Goal: Task Accomplishment & Management: Complete application form

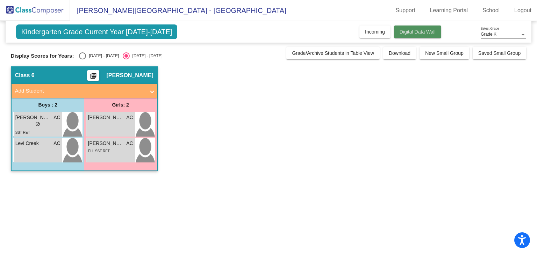
click at [418, 32] on span "Digital Data Wall" at bounding box center [418, 32] width 36 height 6
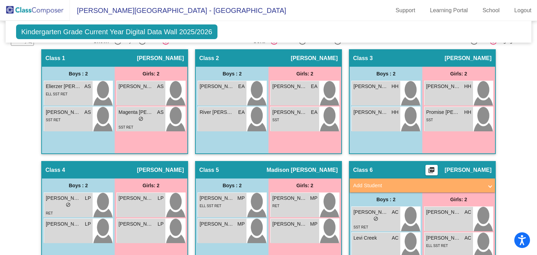
scroll to position [168, 0]
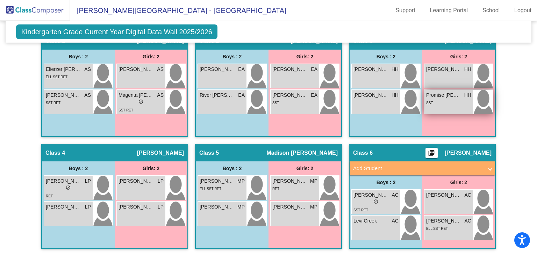
click at [437, 94] on span "Promise [PERSON_NAME]" at bounding box center [443, 95] width 35 height 7
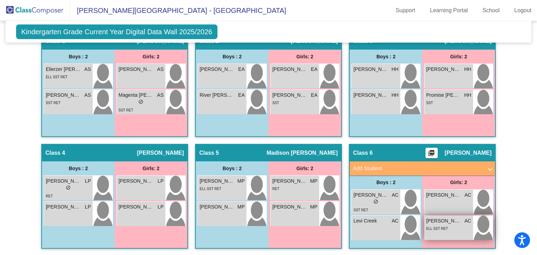
click at [451, 225] on div "ELL SST RET" at bounding box center [448, 228] width 45 height 7
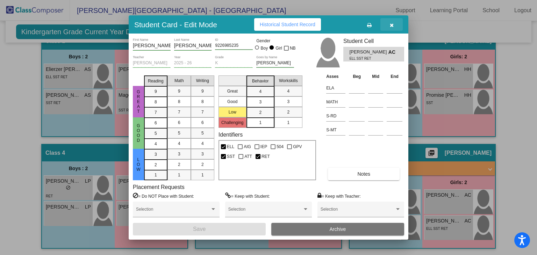
click at [393, 25] on button "button" at bounding box center [391, 24] width 22 height 13
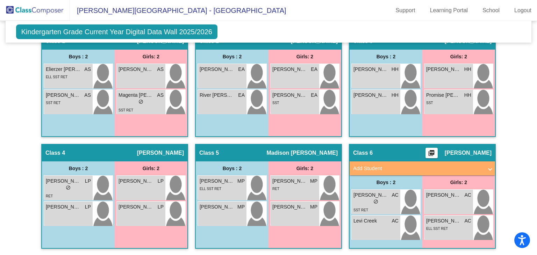
click at [400, 152] on div "Class 6 picture_as_pdf Alana Copeland" at bounding box center [422, 153] width 145 height 17
click at [456, 153] on span "[PERSON_NAME]" at bounding box center [468, 153] width 47 height 7
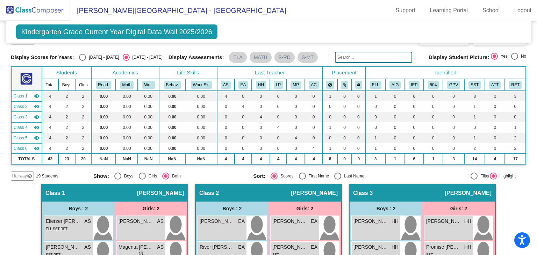
scroll to position [0, 0]
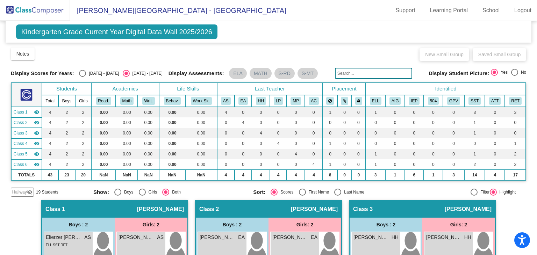
click at [21, 162] on span "Class 6" at bounding box center [21, 165] width 14 height 6
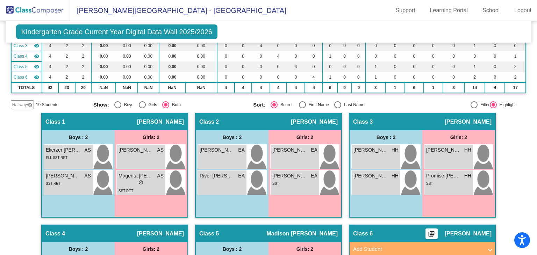
scroll to position [168, 0]
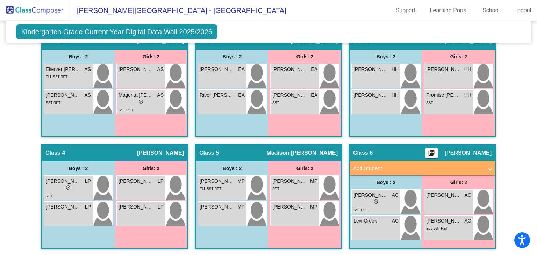
click at [360, 151] on span "Class 6" at bounding box center [363, 153] width 20 height 7
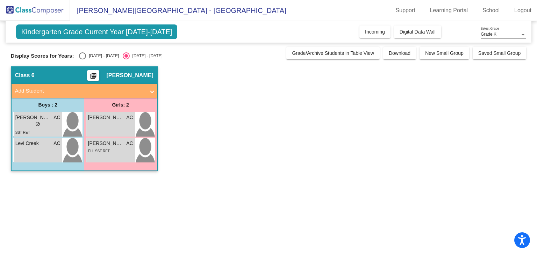
click at [146, 89] on span "Add Student" at bounding box center [83, 91] width 136 height 8
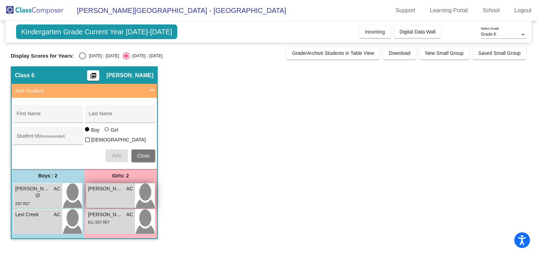
click at [111, 195] on div "Amyra Brown AC lock do_not_disturb_alt" at bounding box center [110, 196] width 49 height 24
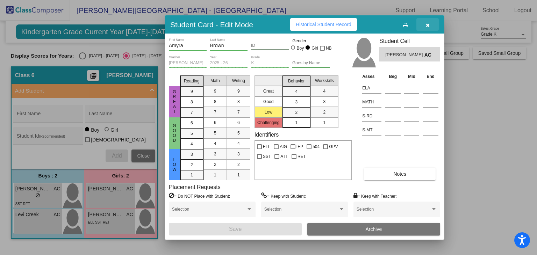
click at [429, 25] on icon "button" at bounding box center [428, 25] width 4 height 5
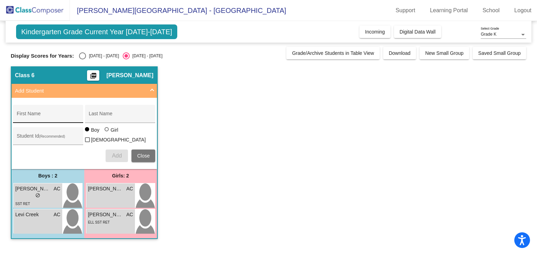
click at [51, 106] on div "First Name" at bounding box center [48, 114] width 70 height 18
type input "Lulea"
click at [120, 118] on input "Last Name" at bounding box center [120, 117] width 63 height 6
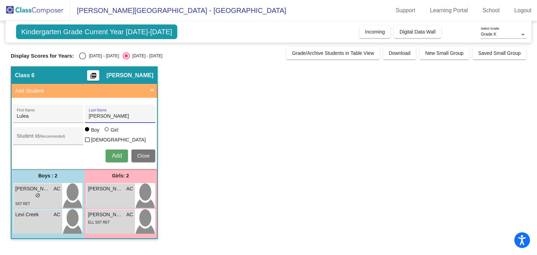
type input "Aziziyeh"
click at [106, 131] on div at bounding box center [107, 129] width 4 height 4
click at [107, 133] on input "Girl" at bounding box center [107, 133] width 0 height 0
radio input "true"
click at [120, 156] on span "Add" at bounding box center [117, 156] width 10 height 6
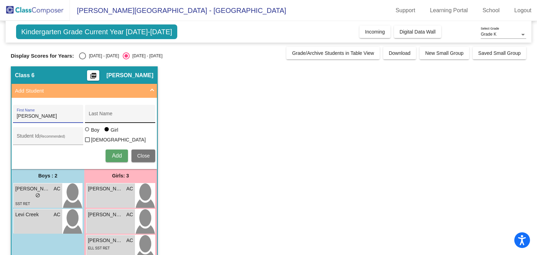
type input "Nikolai"
click at [121, 117] on input "Last Name" at bounding box center [120, 117] width 63 height 6
type input "Childress"
click at [87, 131] on div at bounding box center [87, 129] width 4 height 4
click at [87, 133] on input "Boy" at bounding box center [87, 133] width 0 height 0
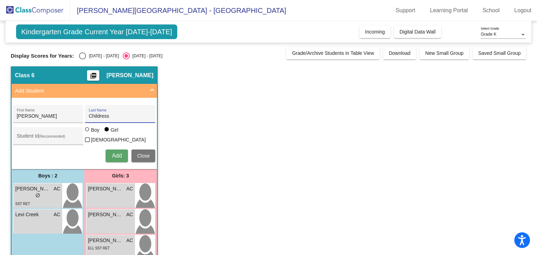
radio input "true"
click at [115, 153] on span "Add" at bounding box center [117, 156] width 10 height 6
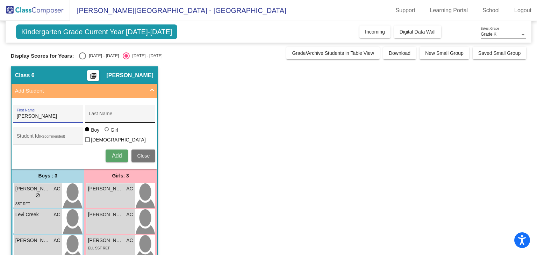
type input "Emerson"
click at [115, 116] on input "Last Name" at bounding box center [120, 117] width 63 height 6
type input "Goodmen"
click at [106, 131] on div at bounding box center [107, 129] width 4 height 4
click at [107, 133] on input "Girl" at bounding box center [107, 133] width 0 height 0
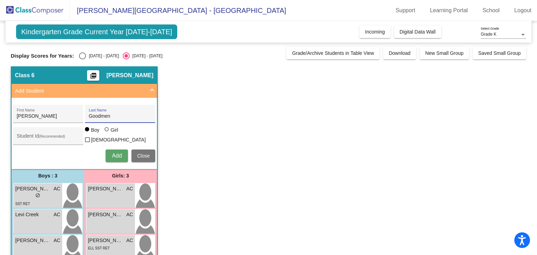
radio input "true"
click at [117, 153] on span "Add" at bounding box center [117, 156] width 10 height 6
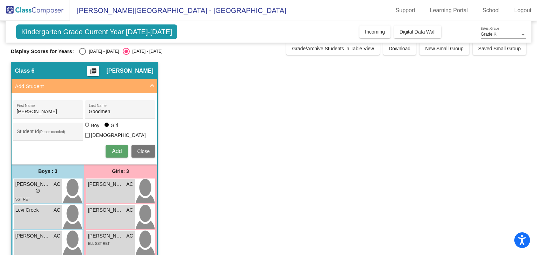
scroll to position [3, 0]
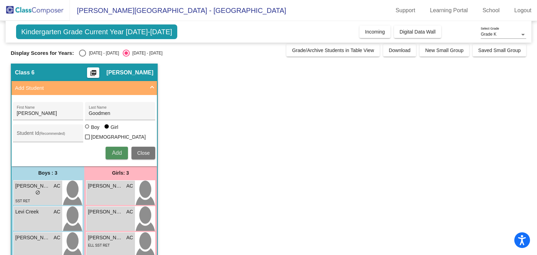
click at [116, 150] on span "Add" at bounding box center [117, 153] width 10 height 6
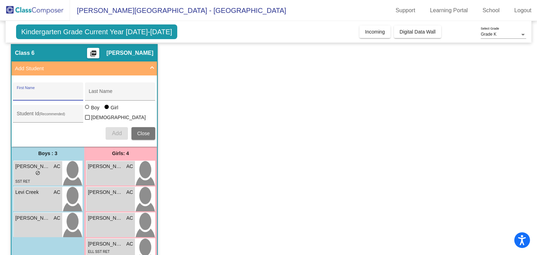
scroll to position [20, 0]
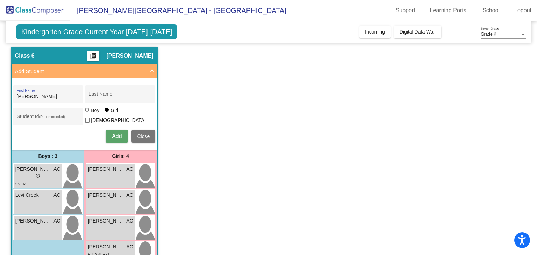
type input "Shawn"
click at [105, 98] on input "Last Name" at bounding box center [120, 97] width 63 height 6
type input "Gram"
click at [87, 113] on div at bounding box center [88, 111] width 6 height 6
click at [87, 114] on input "Boy" at bounding box center [87, 113] width 0 height 0
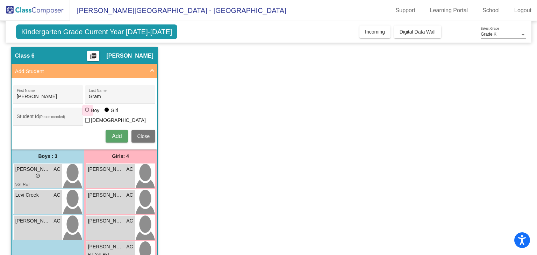
radio input "true"
click at [117, 136] on span "Add" at bounding box center [117, 136] width 10 height 6
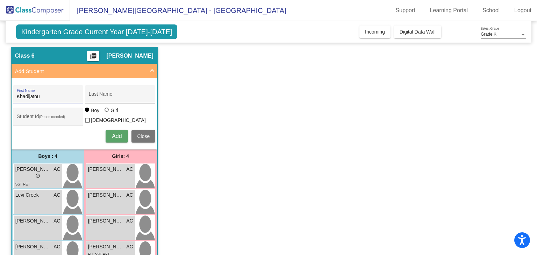
type input "Khadijatou"
click at [119, 93] on div "Last Name" at bounding box center [120, 96] width 63 height 14
type input "Jawo"
click at [106, 112] on div at bounding box center [107, 110] width 4 height 4
click at [107, 114] on input "Girl" at bounding box center [107, 113] width 0 height 0
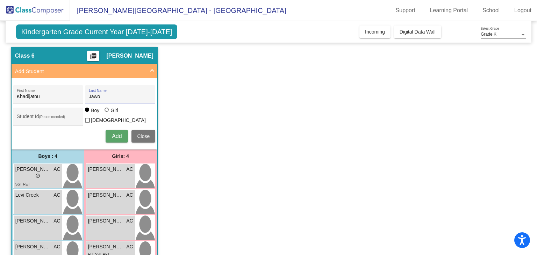
radio input "true"
click at [119, 135] on span "Add" at bounding box center [117, 136] width 10 height 6
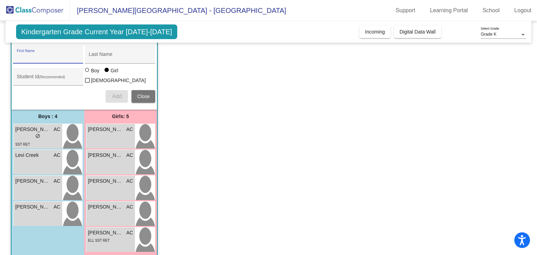
scroll to position [59, 0]
type input "Emmett"
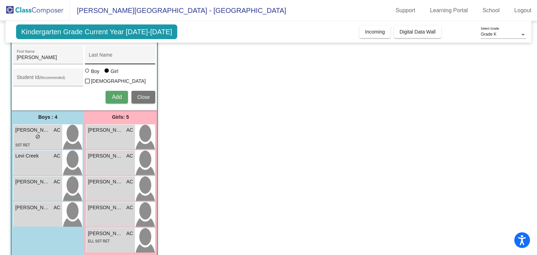
click at [135, 62] on div "Last Name" at bounding box center [120, 57] width 63 height 14
type input "Kessler"
click at [88, 73] on div at bounding box center [87, 71] width 4 height 4
click at [88, 74] on input "Boy" at bounding box center [87, 74] width 0 height 0
radio input "true"
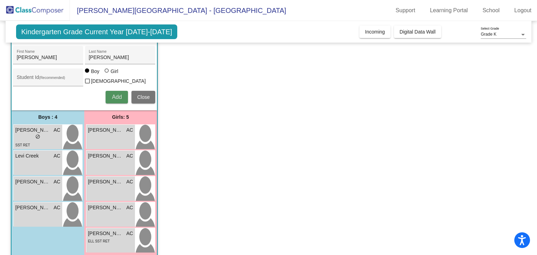
click at [112, 95] on span "Add" at bounding box center [117, 97] width 10 height 6
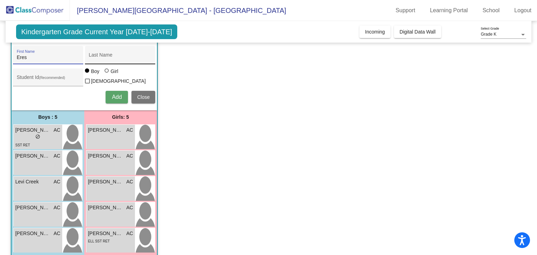
type input "Eres"
click at [115, 58] on input "Last Name" at bounding box center [120, 58] width 63 height 6
type input "McAllister"
click at [116, 94] on span "Add" at bounding box center [117, 97] width 10 height 6
type input "Hunter"
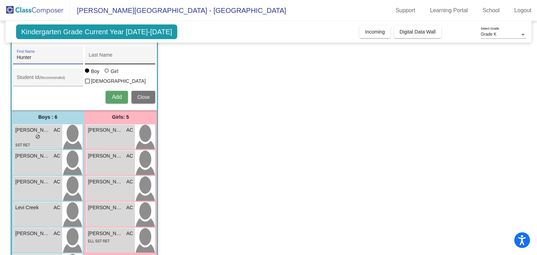
click at [129, 56] on input "Last Name" at bounding box center [120, 58] width 63 height 6
type input "McDonald"
drag, startPoint x: 33, startPoint y: 60, endPoint x: 9, endPoint y: 57, distance: 23.6
click at [9, 57] on mat-sidenav-content "Grade K Select Grade Kindergarten Grade Current Year 2025-2026 Add, Move, or Re…" at bounding box center [268, 138] width 537 height 234
type input "Sarai"
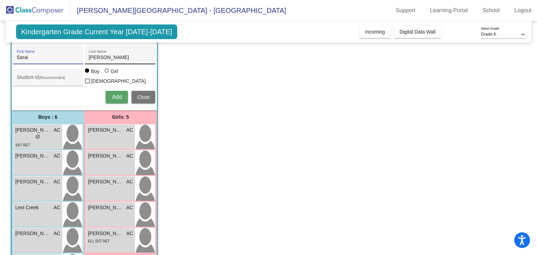
click at [124, 57] on input "McDonald" at bounding box center [120, 58] width 63 height 6
type input "M"
type input "Nelson"
click at [105, 73] on div at bounding box center [107, 71] width 4 height 4
click at [107, 74] on input "Girl" at bounding box center [107, 74] width 0 height 0
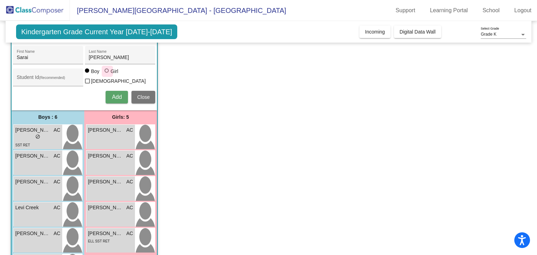
radio input "true"
click at [117, 95] on span "Add" at bounding box center [117, 97] width 10 height 6
type input "Alivia"
click at [131, 59] on input "Last Name" at bounding box center [120, 58] width 63 height 6
type input "Speed"
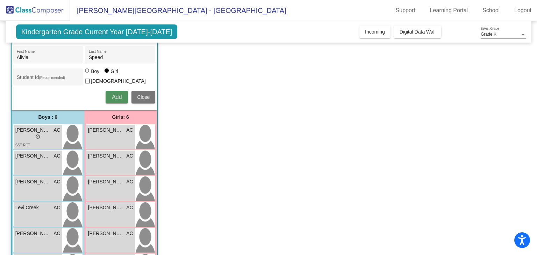
click at [118, 97] on span "Add" at bounding box center [117, 97] width 10 height 6
type input "Sloan"
click at [125, 58] on input "Last Name" at bounding box center [120, 58] width 63 height 6
type input "Williford"
click at [116, 94] on span "Add" at bounding box center [117, 97] width 10 height 6
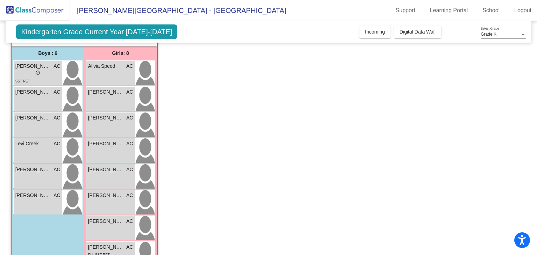
scroll to position [144, 0]
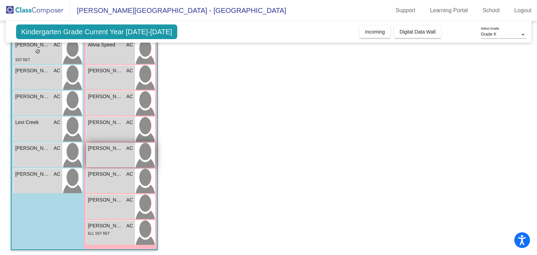
click at [115, 153] on div "Lulea Aziziyeh AC lock do_not_disturb_alt" at bounding box center [110, 155] width 49 height 24
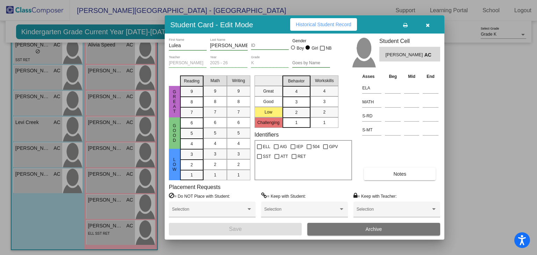
click at [258, 48] on div "ID" at bounding box center [270, 44] width 38 height 12
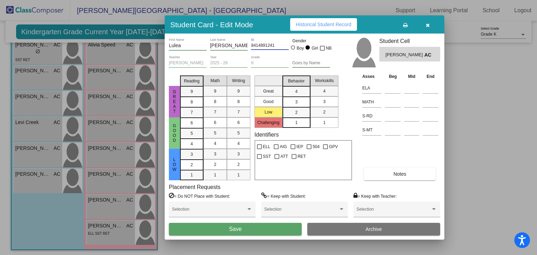
type input "8414891241"
click at [247, 230] on button "Save" at bounding box center [235, 229] width 133 height 13
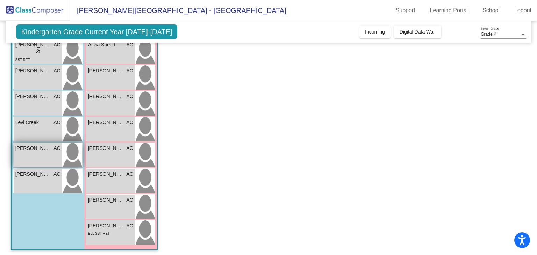
click at [46, 148] on span "[PERSON_NAME]" at bounding box center [32, 148] width 35 height 7
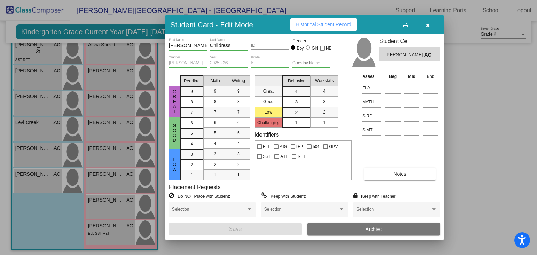
click at [261, 42] on div "ID" at bounding box center [270, 44] width 38 height 12
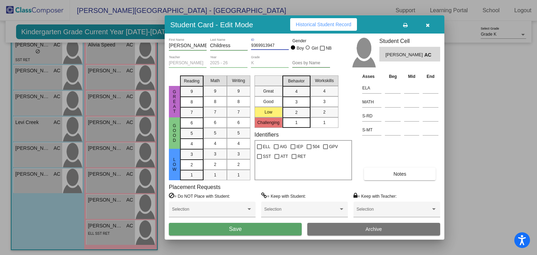
type input "9369913947"
click at [251, 230] on button "Save" at bounding box center [235, 229] width 133 height 13
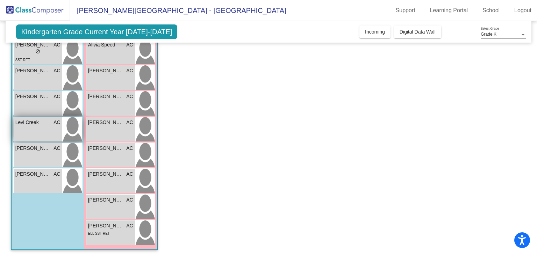
click at [35, 125] on div "Levi Creek AC lock do_not_disturb_alt" at bounding box center [38, 129] width 49 height 24
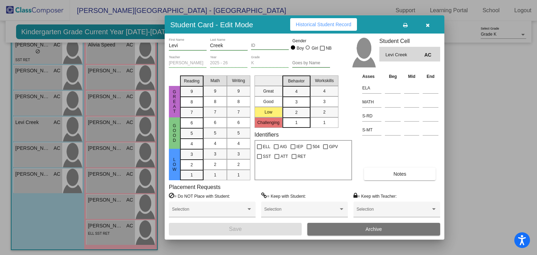
click at [260, 45] on input "ID" at bounding box center [270, 45] width 38 height 5
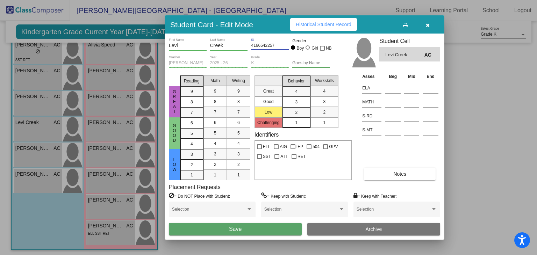
type input "4166542257"
click at [261, 232] on button "Save" at bounding box center [235, 229] width 133 height 13
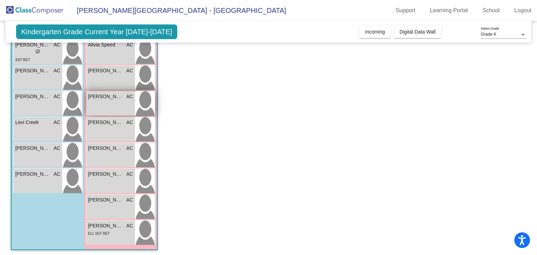
click at [113, 99] on div "Emerson Goodmen AC lock do_not_disturb_alt" at bounding box center [110, 103] width 49 height 24
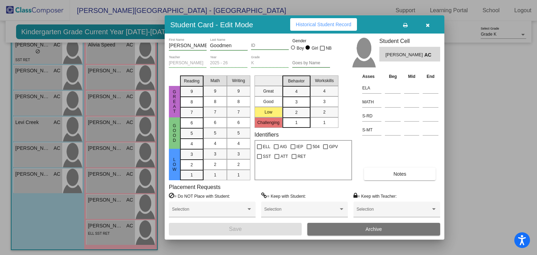
click at [264, 46] on input "ID" at bounding box center [270, 45] width 38 height 5
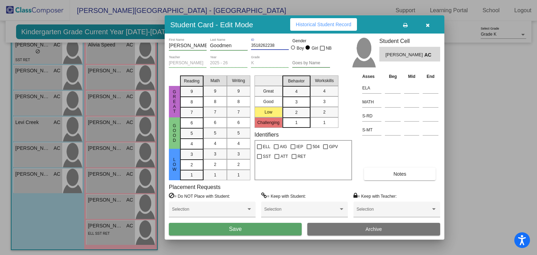
type input "3518262238"
click at [242, 231] on button "Save" at bounding box center [235, 229] width 133 height 13
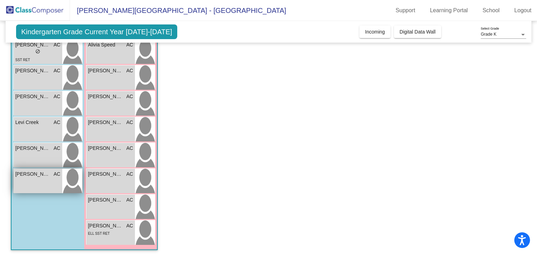
click at [35, 173] on span "Shawn Gram" at bounding box center [32, 174] width 35 height 7
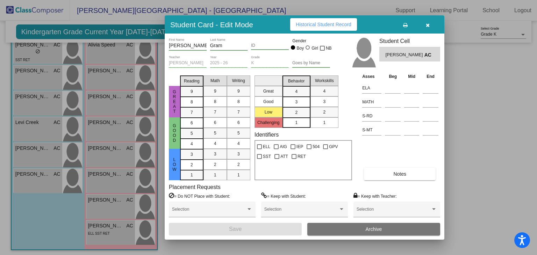
click at [180, 46] on input "Shawn" at bounding box center [188, 46] width 38 height 6
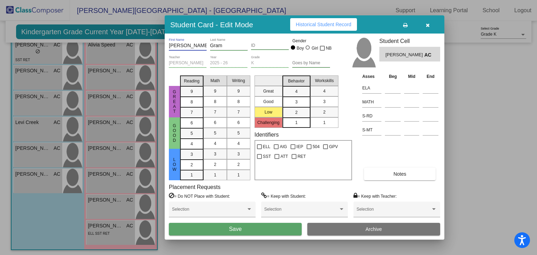
type input "Shaun"
click at [271, 44] on input "ID" at bounding box center [270, 45] width 38 height 5
type input "5146434387"
click at [256, 227] on button "Save" at bounding box center [235, 229] width 133 height 13
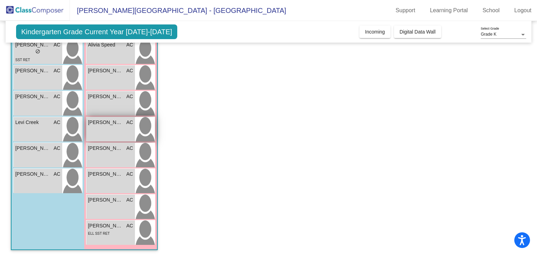
click at [108, 121] on span "[PERSON_NAME]" at bounding box center [105, 122] width 35 height 7
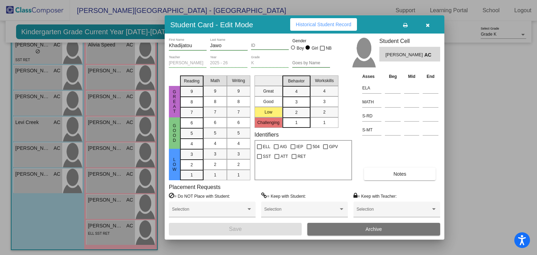
click at [263, 45] on input "ID" at bounding box center [270, 45] width 38 height 5
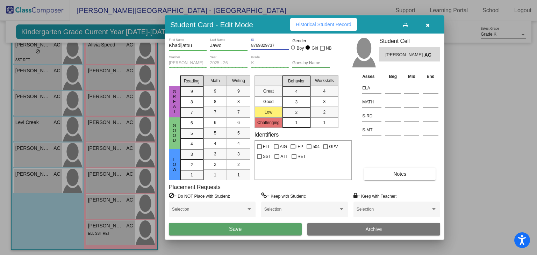
type input "8769329737"
click at [259, 230] on button "Save" at bounding box center [235, 229] width 133 height 13
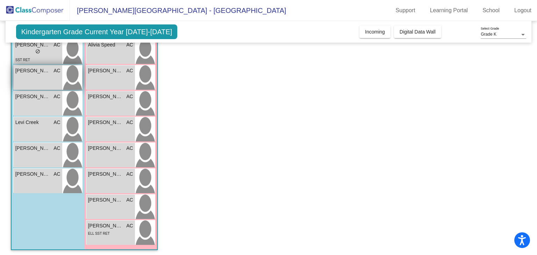
click at [43, 73] on div "Emmett Kessler AC lock do_not_disturb_alt" at bounding box center [38, 77] width 49 height 24
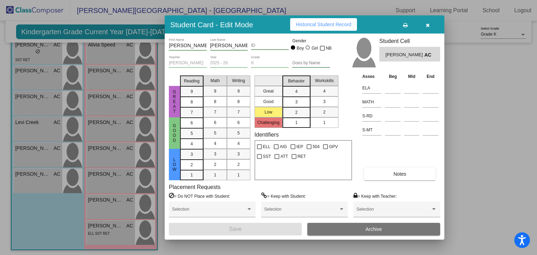
click at [259, 46] on input "ID" at bounding box center [270, 45] width 38 height 5
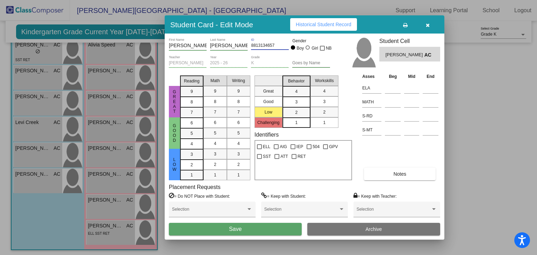
type input "8813134657"
click at [258, 231] on button "Save" at bounding box center [235, 229] width 133 height 13
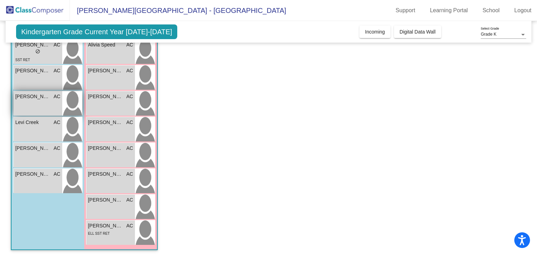
click at [41, 102] on div "Eres McAllister AC lock do_not_disturb_alt" at bounding box center [38, 103] width 49 height 24
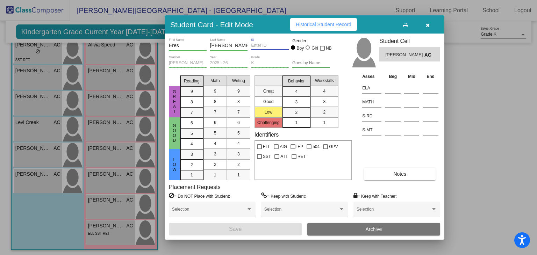
click at [270, 44] on input "ID" at bounding box center [270, 45] width 38 height 5
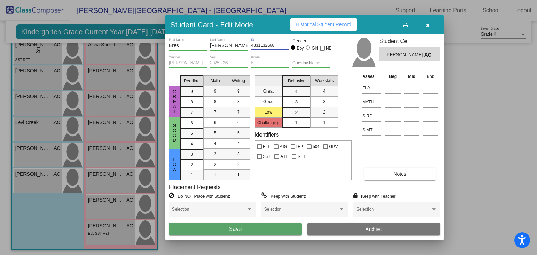
type input "4331132668"
click at [269, 228] on button "Save" at bounding box center [235, 229] width 133 height 13
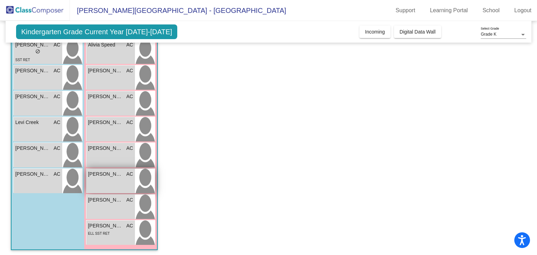
click at [124, 178] on div "Sarai Nelson AC lock do_not_disturb_alt" at bounding box center [110, 181] width 49 height 24
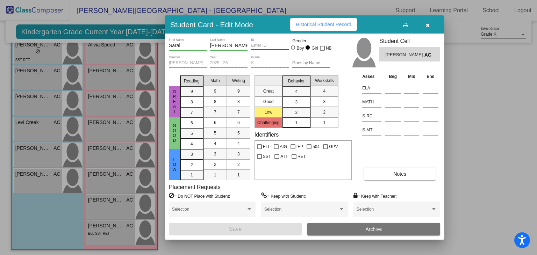
click at [270, 44] on input "ID" at bounding box center [270, 45] width 38 height 5
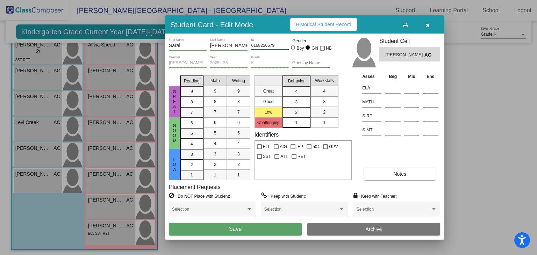
type input "6168256679"
click at [243, 230] on button "Save" at bounding box center [235, 229] width 133 height 13
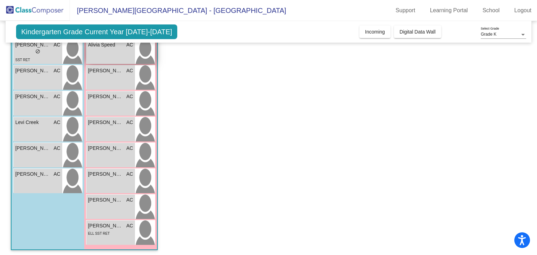
click at [116, 54] on div "Alivia Speed AC lock do_not_disturb_alt" at bounding box center [110, 52] width 49 height 24
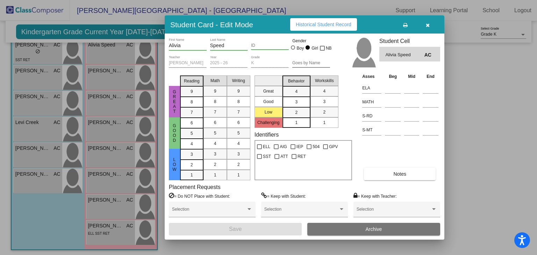
click at [259, 47] on input "ID" at bounding box center [270, 45] width 38 height 5
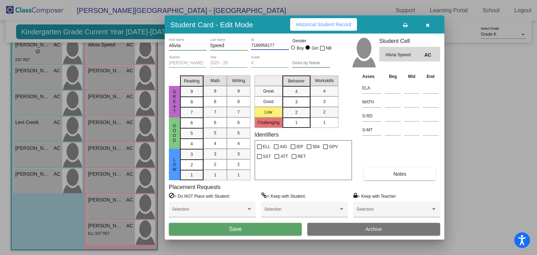
type input "7189958177"
click at [274, 228] on button "Save" at bounding box center [235, 229] width 133 height 13
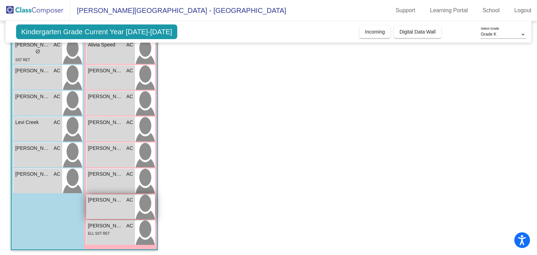
click at [123, 204] on div "Sloan Williford AC lock do_not_disturb_alt" at bounding box center [110, 207] width 49 height 24
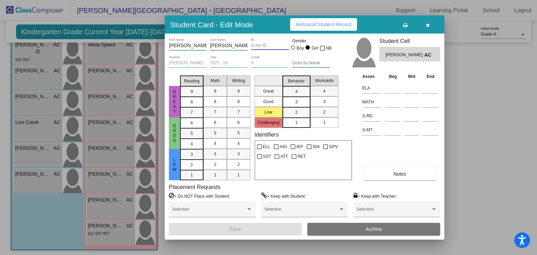
click at [273, 45] on input "ID" at bounding box center [270, 45] width 38 height 5
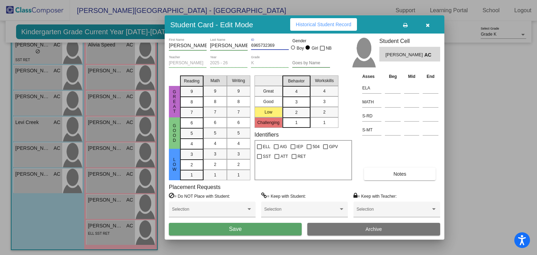
type input "6965732369"
click at [277, 228] on button "Save" at bounding box center [235, 229] width 133 height 13
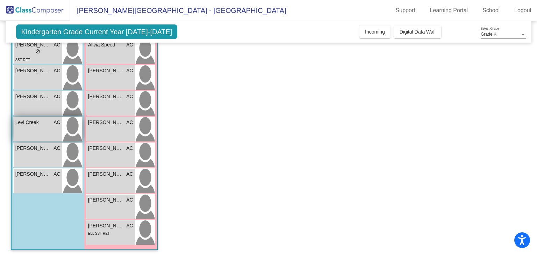
click at [42, 121] on span "Levi Creek" at bounding box center [32, 122] width 35 height 7
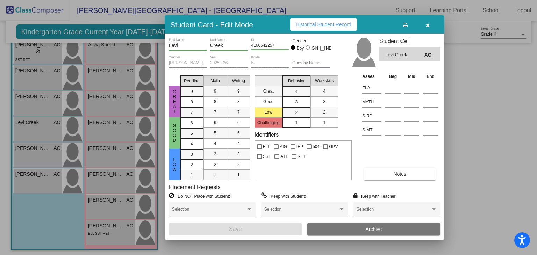
click at [428, 25] on icon "button" at bounding box center [428, 25] width 4 height 5
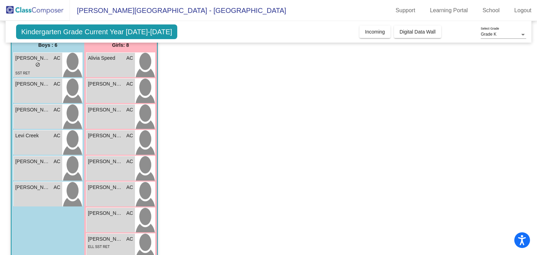
scroll to position [131, 0]
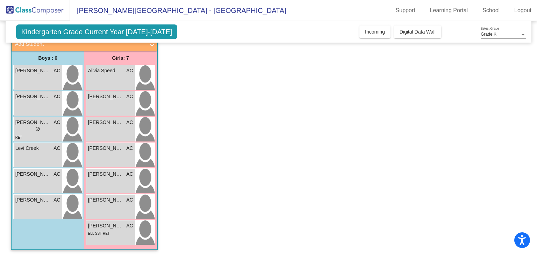
scroll to position [49, 0]
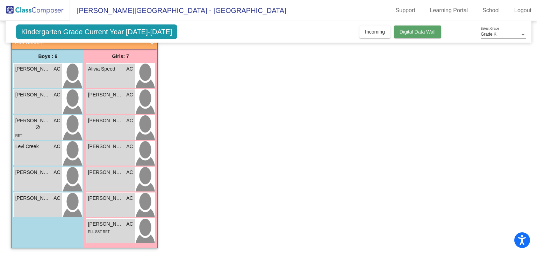
click at [431, 31] on span "Digital Data Wall" at bounding box center [418, 32] width 36 height 6
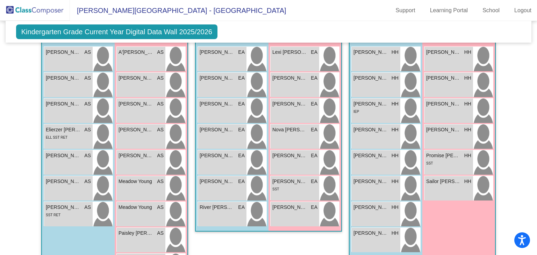
scroll to position [186, 0]
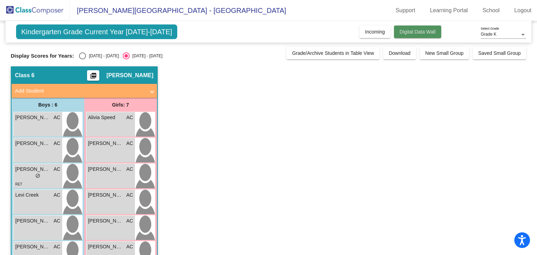
click at [412, 30] on span "Digital Data Wall" at bounding box center [418, 32] width 36 height 6
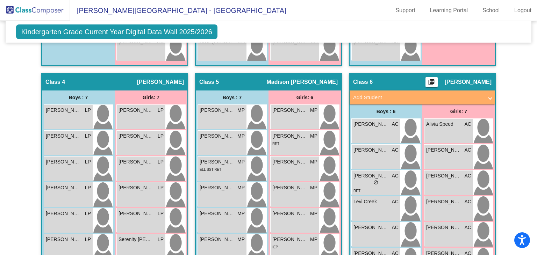
scroll to position [406, 0]
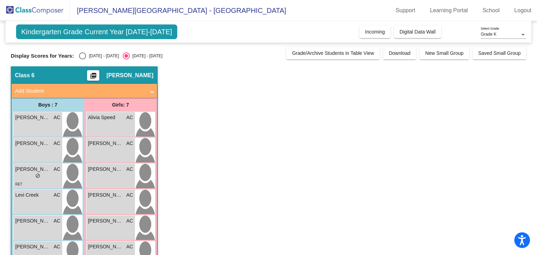
scroll to position [49, 0]
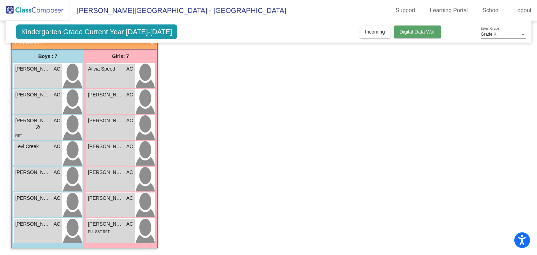
click at [415, 32] on span "Digital Data Wall" at bounding box center [418, 32] width 36 height 6
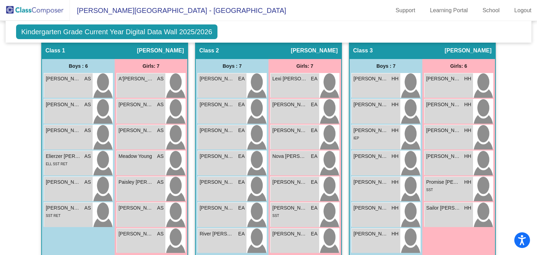
scroll to position [160, 0]
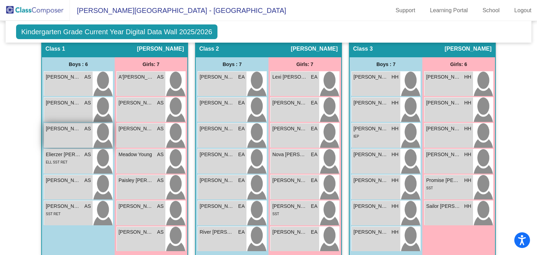
click at [66, 134] on div "Christof Sampson AS lock do_not_disturb_alt" at bounding box center [68, 135] width 49 height 24
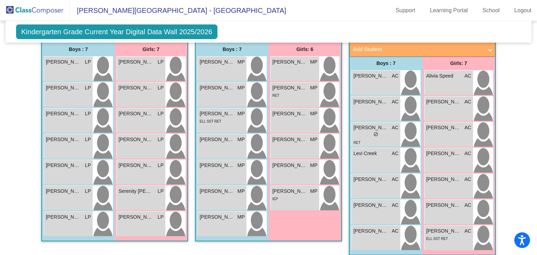
scroll to position [397, 0]
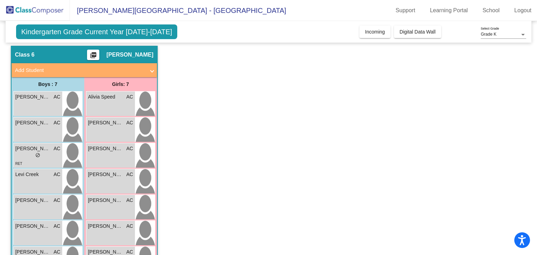
scroll to position [20, 0]
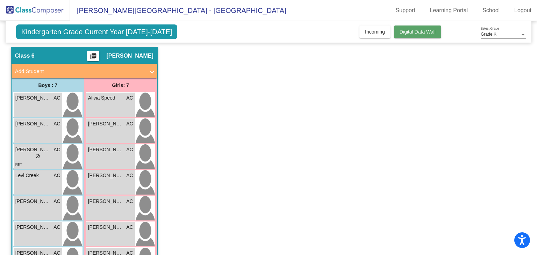
click at [420, 31] on span "Digital Data Wall" at bounding box center [418, 32] width 36 height 6
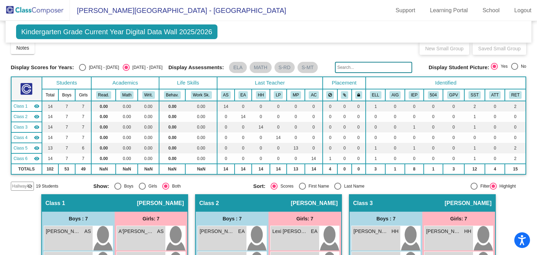
scroll to position [0, 0]
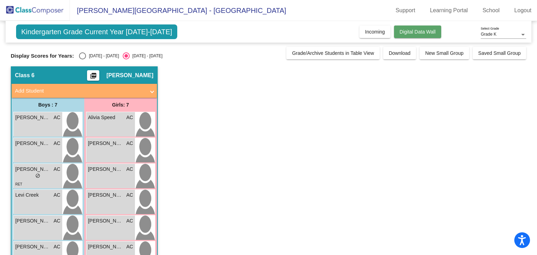
click at [425, 30] on span "Digital Data Wall" at bounding box center [418, 32] width 36 height 6
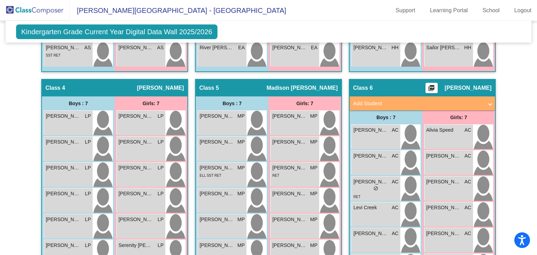
scroll to position [344, 0]
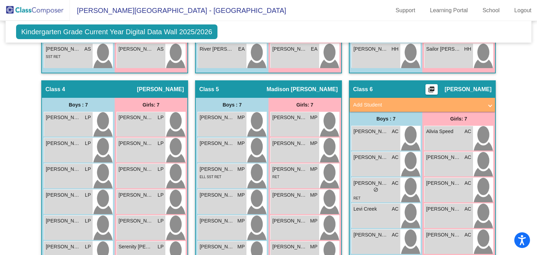
click at [489, 104] on span at bounding box center [490, 105] width 3 height 8
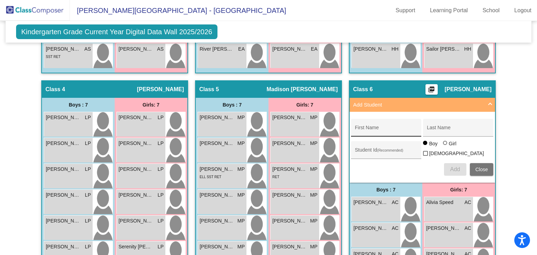
click at [385, 129] on input "First Name" at bounding box center [386, 131] width 63 height 6
type input "Prince"
click at [463, 132] on div "Last Name" at bounding box center [458, 130] width 63 height 14
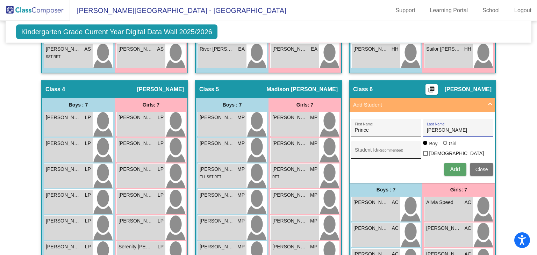
type input "Hopkins"
click at [384, 150] on input "Student Id (Recommended)" at bounding box center [386, 153] width 63 height 6
type input "1189742837"
click at [452, 171] on button "Add" at bounding box center [455, 169] width 22 height 13
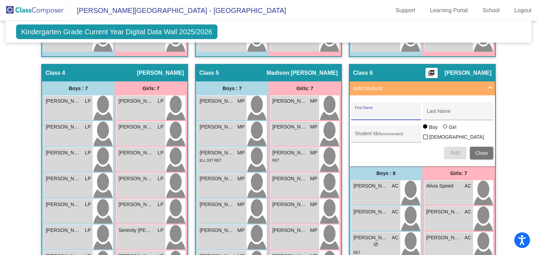
scroll to position [354, 0]
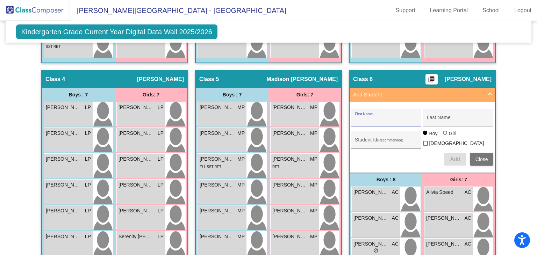
click at [489, 91] on span at bounding box center [490, 95] width 3 height 8
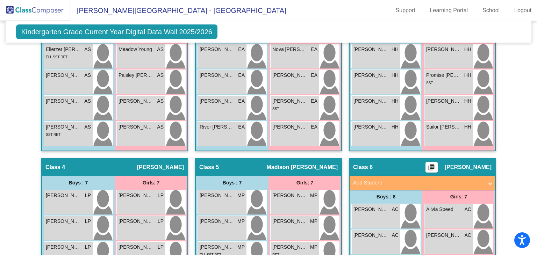
scroll to position [234, 0]
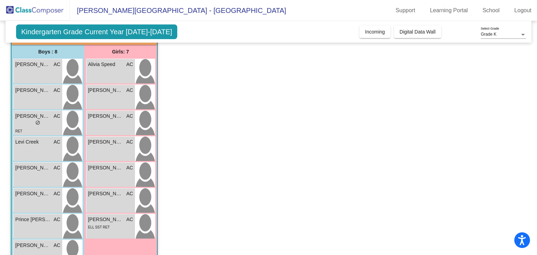
scroll to position [51, 0]
